Goal: Task Accomplishment & Management: Use online tool/utility

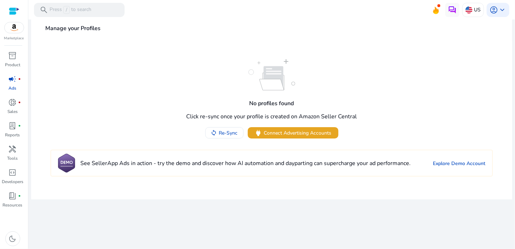
click at [307, 131] on span "Connect Advertising Accounts" at bounding box center [298, 132] width 68 height 7
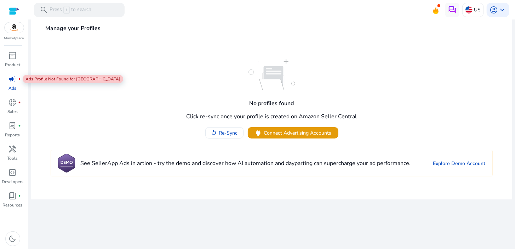
click at [11, 84] on div "campaign fiber_manual_record" at bounding box center [13, 78] width 20 height 11
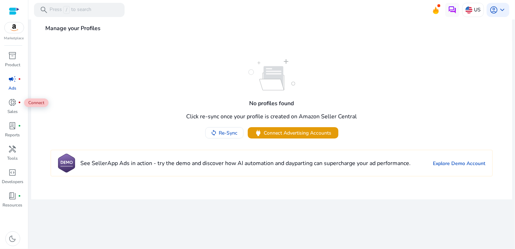
click at [15, 98] on span "donut_small" at bounding box center [12, 102] width 8 height 8
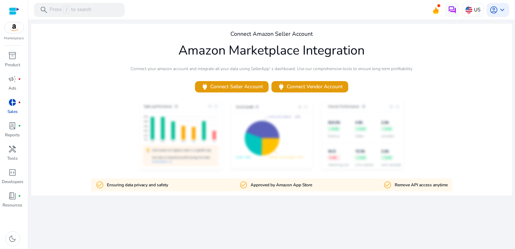
click at [235, 86] on span "power Connect Seller Account" at bounding box center [232, 86] width 62 height 8
